Goal: Task Accomplishment & Management: Complete application form

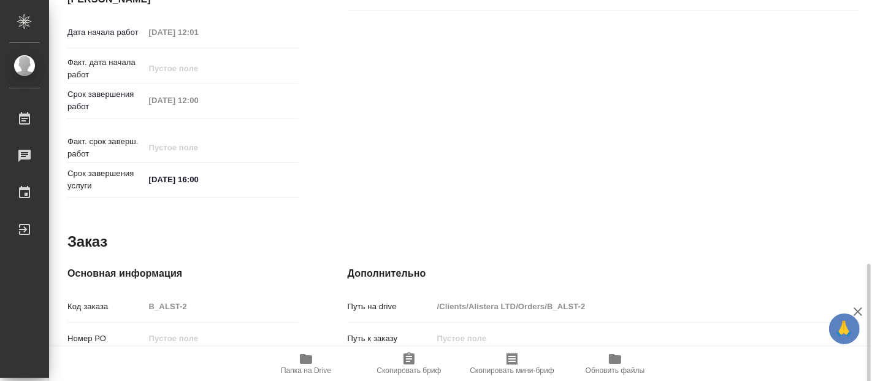
type textarea "x"
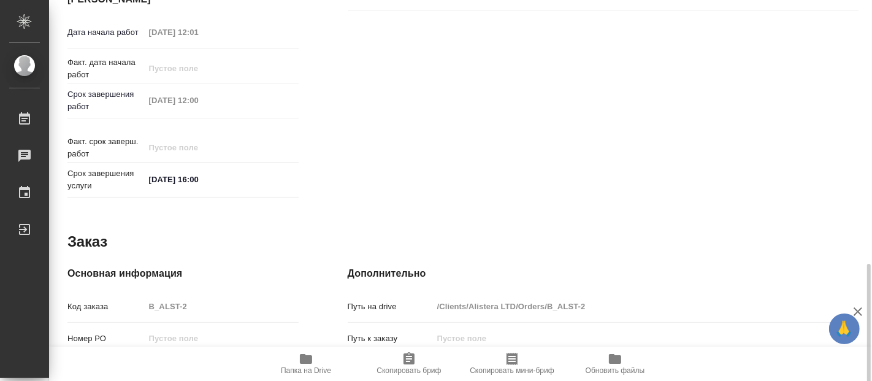
scroll to position [677, 0]
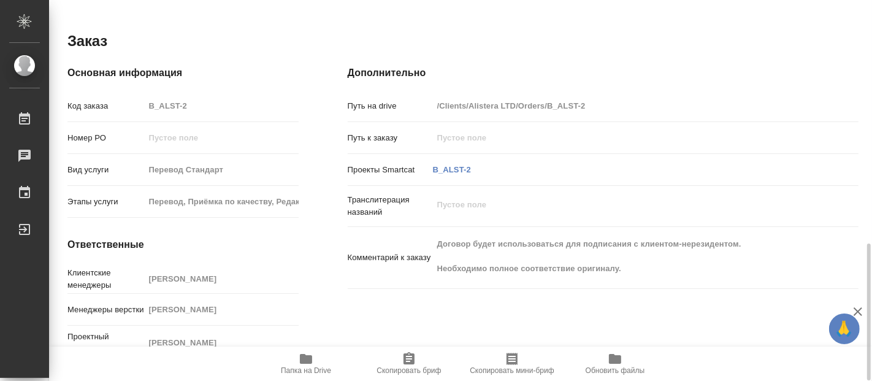
type textarea "x"
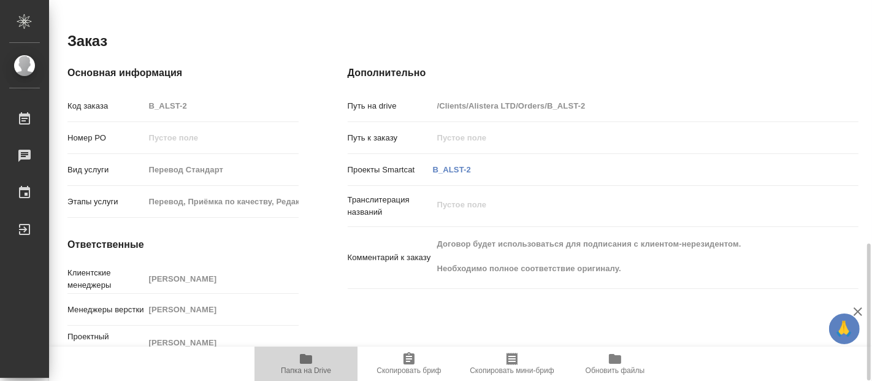
click at [308, 370] on span "Папка на Drive" at bounding box center [306, 370] width 50 height 9
type textarea "x"
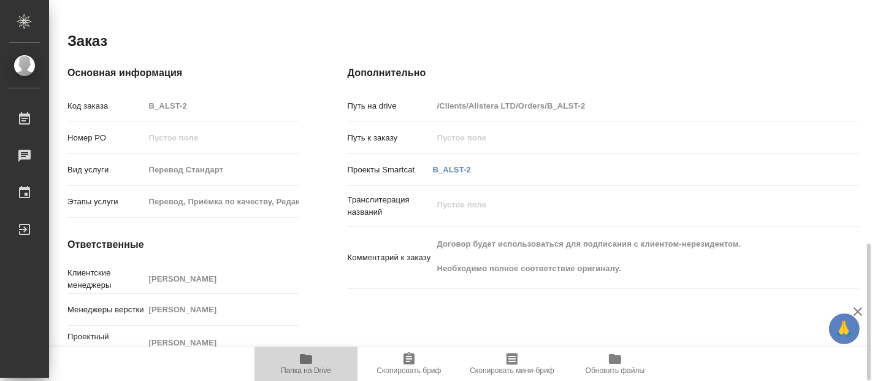
type textarea "x"
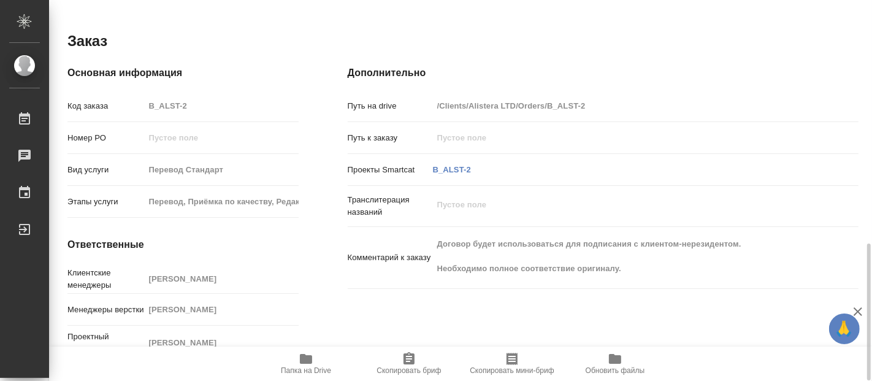
type textarea "x"
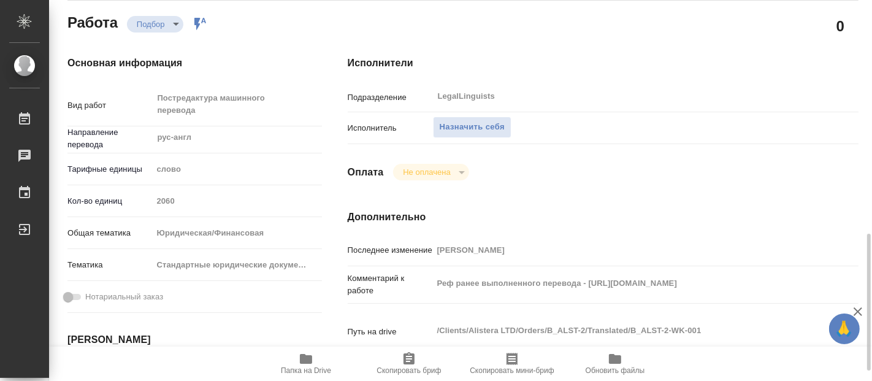
scroll to position [68, 0]
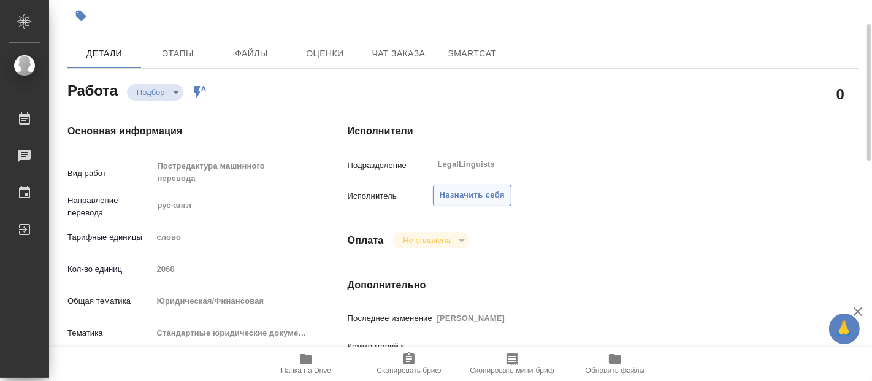
click at [468, 193] on span "Назначить себя" at bounding box center [471, 195] width 65 height 14
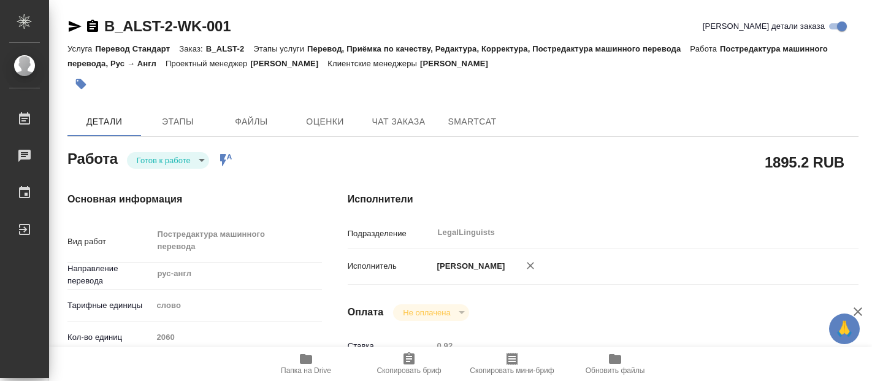
type textarea "x"
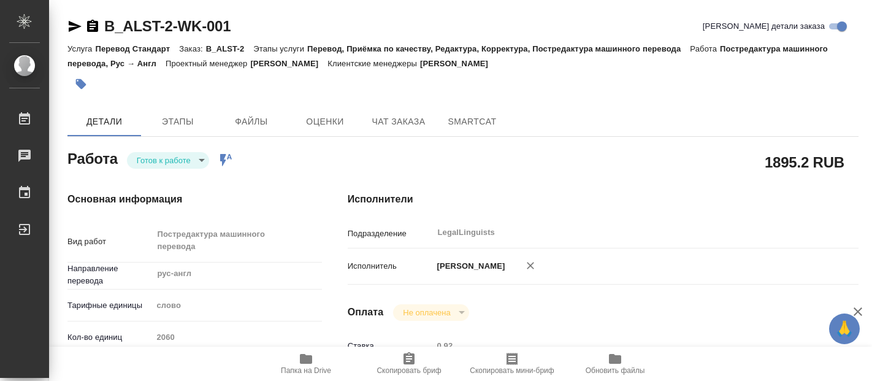
type textarea "x"
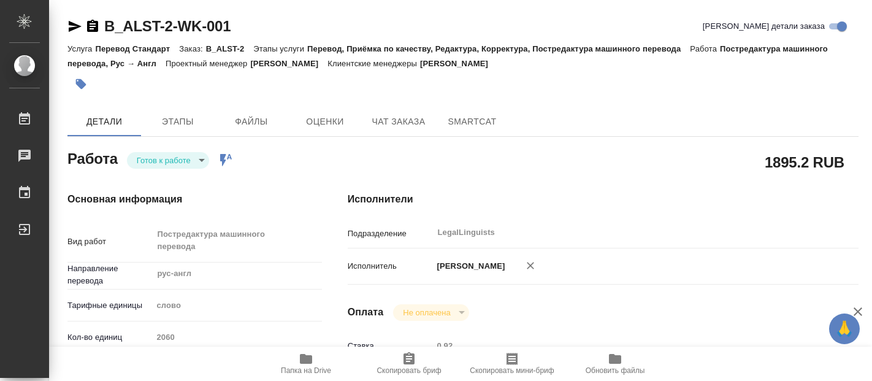
type textarea "x"
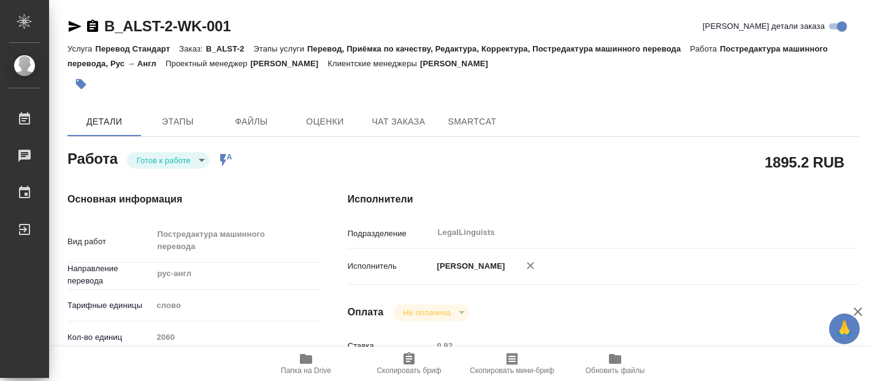
type textarea "x"
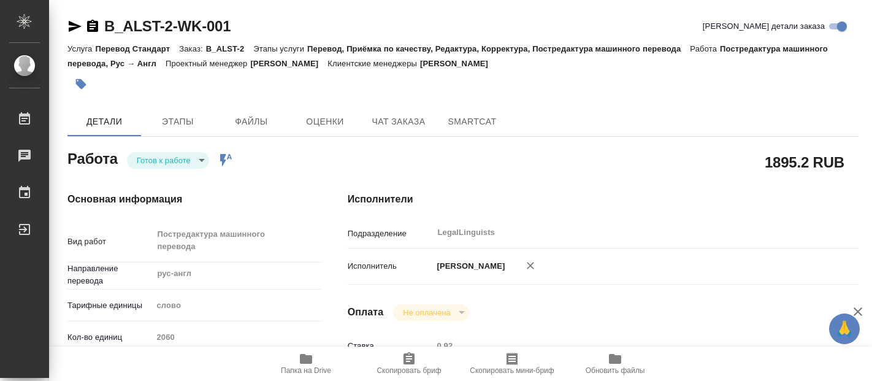
type textarea "x"
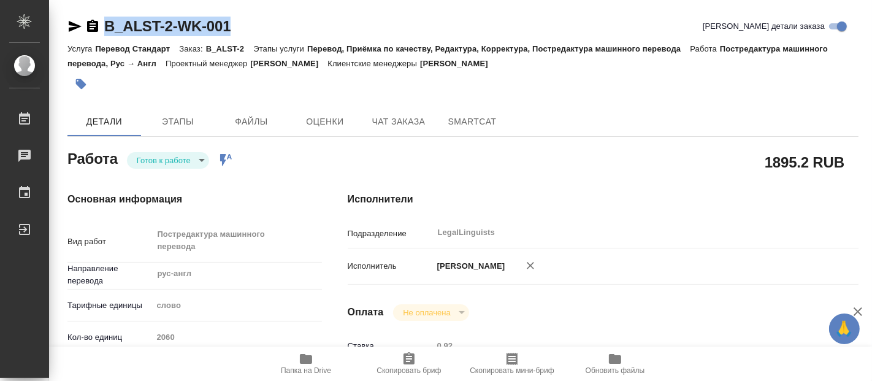
drag, startPoint x: 241, startPoint y: 21, endPoint x: 96, endPoint y: 31, distance: 144.9
click at [96, 31] on div "B_ALST-2-WK-001 Кратко детали заказа" at bounding box center [462, 27] width 791 height 20
copy link "B_ALST-2-WK-001"
